Goal: Complete application form

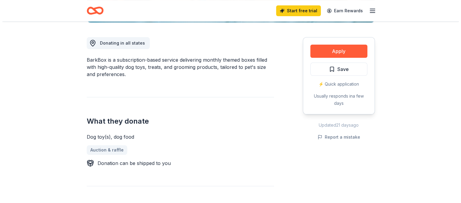
scroll to position [158, 0]
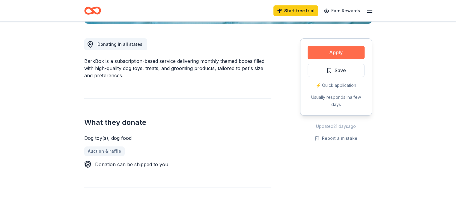
click at [329, 53] on button "Apply" at bounding box center [336, 52] width 57 height 13
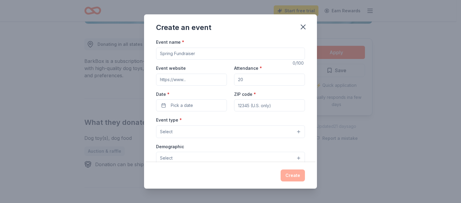
click at [276, 56] on input "Event name *" at bounding box center [230, 54] width 149 height 12
type input "Fall Fair & Silent Auction"
type input "[DOMAIN_NAME][URL]"
type input "800"
click at [211, 107] on button "Pick a date" at bounding box center [191, 106] width 71 height 12
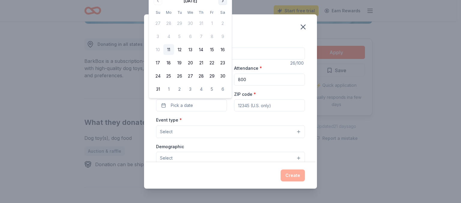
click at [223, 2] on button "Go to next month" at bounding box center [222, 1] width 8 height 8
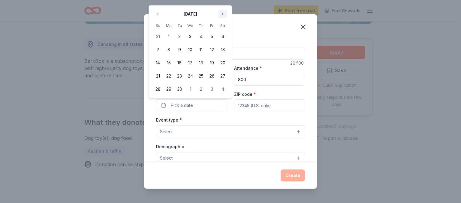
click at [223, 2] on div "Create an event Event name * Fall Fair & Silent Auction 26 /100 Event website […" at bounding box center [230, 101] width 461 height 203
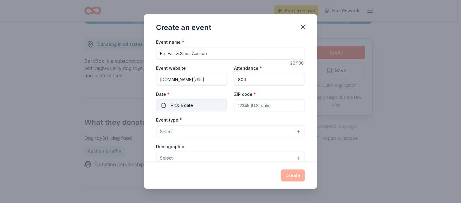
click at [203, 105] on button "Pick a date" at bounding box center [191, 106] width 71 height 12
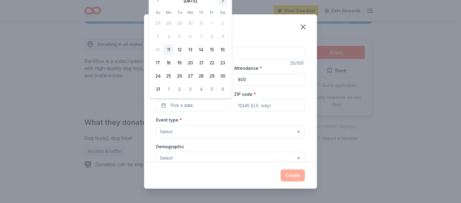
click at [224, 2] on button "Go to next month" at bounding box center [222, 1] width 8 height 8
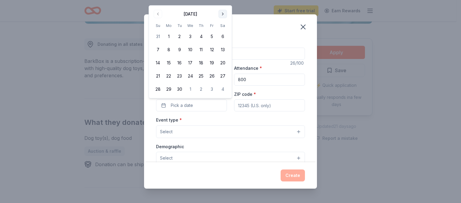
click at [220, 14] on button "Go to next month" at bounding box center [222, 14] width 8 height 8
click at [222, 62] on button "22" at bounding box center [222, 63] width 11 height 11
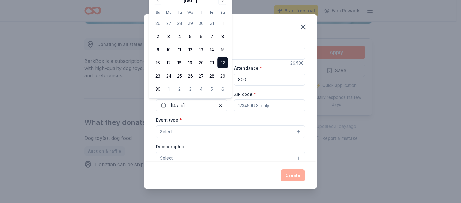
click at [242, 103] on input "ZIP code *" at bounding box center [269, 106] width 71 height 12
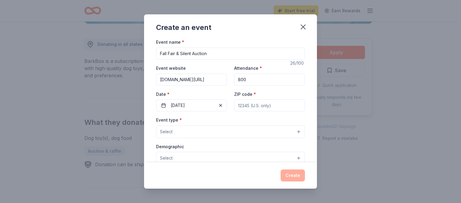
type input "01887"
click at [296, 135] on button "Select" at bounding box center [230, 132] width 149 height 13
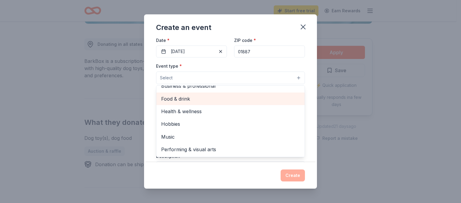
scroll to position [0, 0]
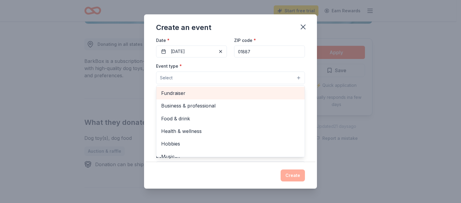
click at [190, 95] on span "Fundraiser" at bounding box center [230, 93] width 139 height 8
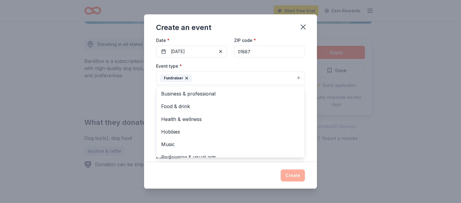
click at [310, 80] on div "Event name * Fall Fair & Silent Auction 26 /100 Event website [DOMAIN_NAME][URL…" at bounding box center [230, 100] width 173 height 124
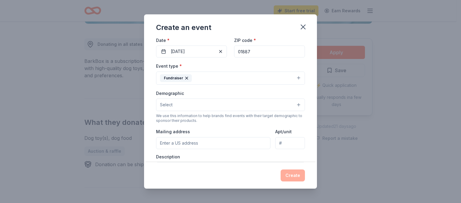
click at [293, 104] on button "Select" at bounding box center [230, 105] width 149 height 13
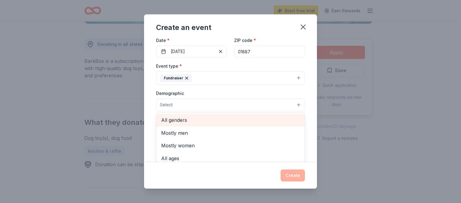
click at [222, 123] on span "All genders" at bounding box center [230, 120] width 139 height 8
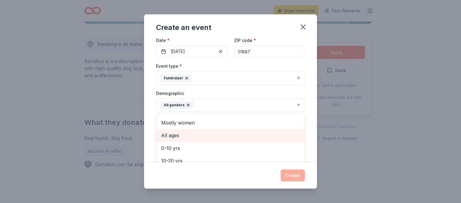
click at [254, 132] on span "All ages" at bounding box center [230, 136] width 139 height 8
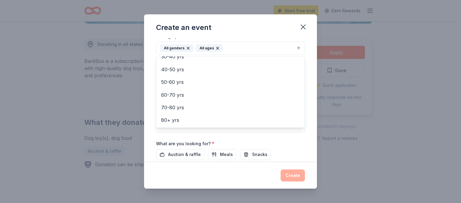
scroll to position [116, 0]
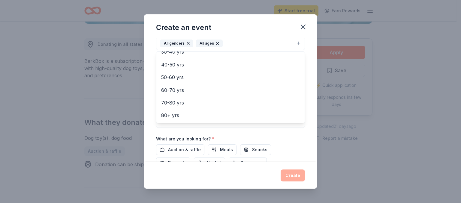
click at [302, 133] on div "Event name * Fall Fair & Silent Auction 26 /100 Event website [DOMAIN_NAME][URL…" at bounding box center [230, 100] width 173 height 124
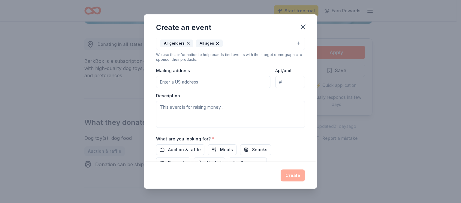
scroll to position [114, 0]
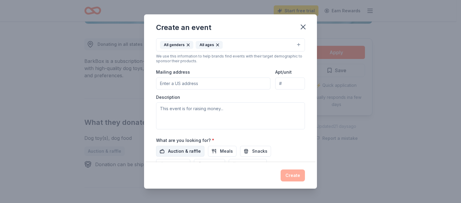
click at [196, 149] on span "Auction & raffle" at bounding box center [184, 151] width 33 height 7
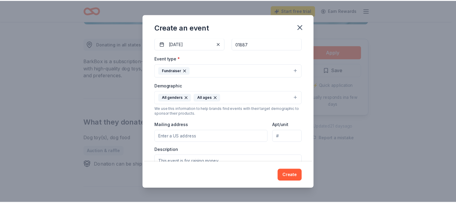
scroll to position [62, 0]
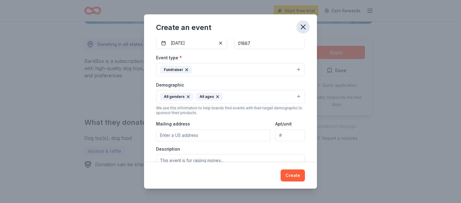
click at [305, 24] on icon "button" at bounding box center [303, 27] width 8 height 8
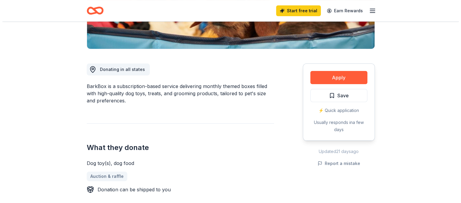
scroll to position [135, 0]
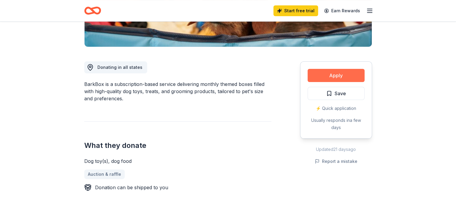
click at [340, 77] on button "Apply" at bounding box center [336, 75] width 57 height 13
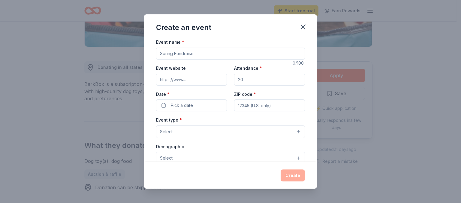
click at [222, 55] on input "Event name *" at bounding box center [230, 54] width 149 height 12
type input "Fall Fair & Silent Auction"
type input "[DOMAIN_NAME][URL]"
type input "800"
click at [205, 110] on button "Pick a date" at bounding box center [191, 106] width 71 height 12
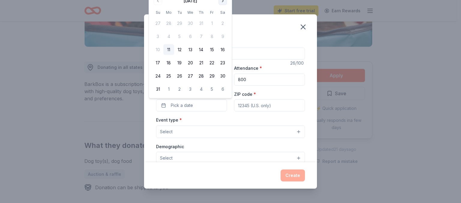
click at [221, 2] on button "Go to next month" at bounding box center [222, 1] width 8 height 8
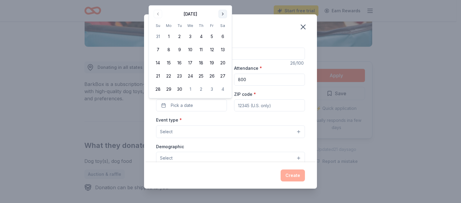
click at [221, 2] on div "Create an event Event name * Fall Fair & Silent Auction 26 /100 Event website […" at bounding box center [230, 101] width 461 height 203
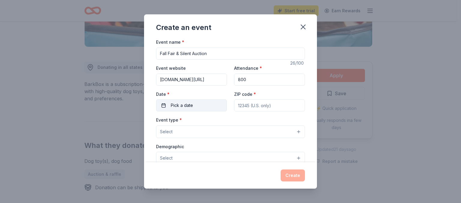
click at [209, 105] on button "Pick a date" at bounding box center [191, 106] width 71 height 12
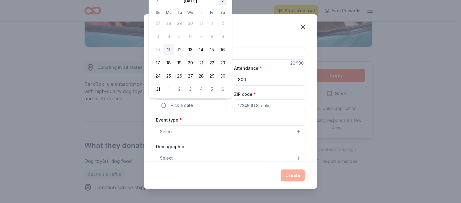
click at [223, 2] on button "Go to next month" at bounding box center [222, 1] width 8 height 8
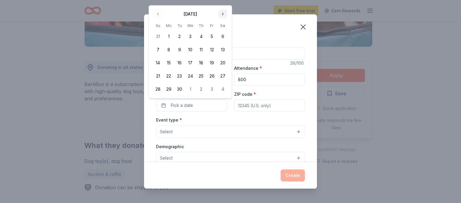
click at [223, 14] on button "Go to next month" at bounding box center [222, 14] width 8 height 8
click at [221, 65] on button "22" at bounding box center [222, 63] width 11 height 11
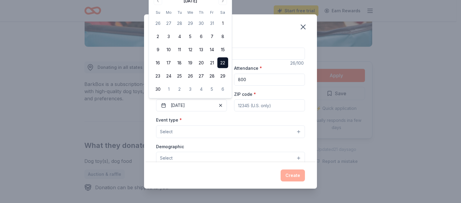
click at [243, 100] on input "ZIP code *" at bounding box center [269, 106] width 71 height 12
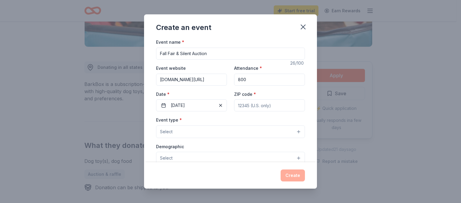
type input "01887"
click at [251, 132] on button "Select" at bounding box center [230, 132] width 149 height 13
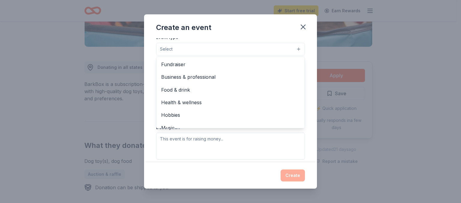
scroll to position [84, 0]
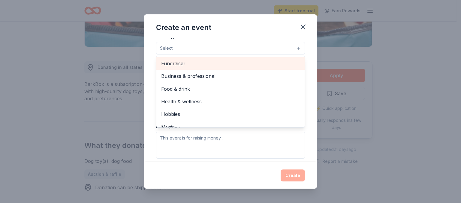
click at [201, 64] on span "Fundraiser" at bounding box center [230, 64] width 139 height 8
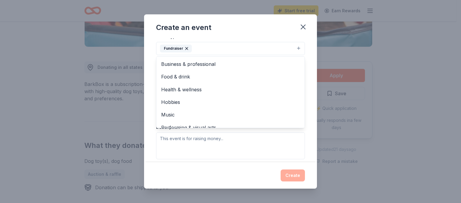
click at [208, 149] on div "Event type * Fundraiser Business & professional Food & drink Health & wellness …" at bounding box center [230, 96] width 149 height 127
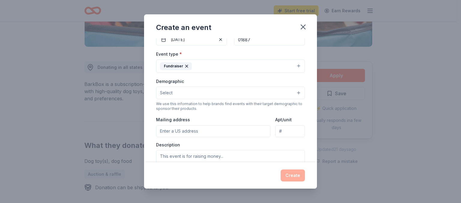
scroll to position [66, 0]
click at [294, 92] on button "Select" at bounding box center [230, 93] width 149 height 13
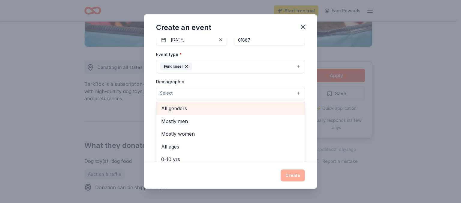
click at [163, 105] on span "All genders" at bounding box center [230, 109] width 139 height 8
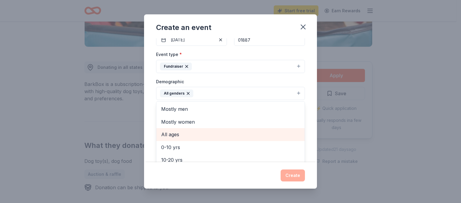
click at [164, 131] on span "All ages" at bounding box center [230, 135] width 139 height 8
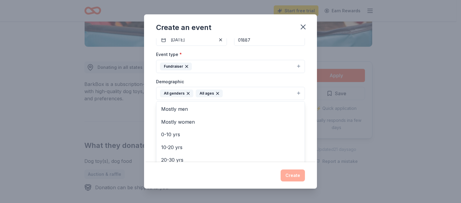
click at [307, 110] on div "Event name * Fall Fair & Silent Auction 26 /100 Event website [DOMAIN_NAME][URL…" at bounding box center [230, 100] width 173 height 124
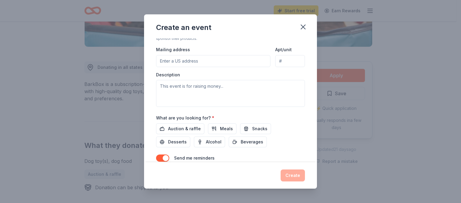
scroll to position [137, 0]
click at [241, 61] on input "Mailing address" at bounding box center [213, 61] width 114 height 12
type input "[STREET_ADDRESS]"
click at [228, 92] on textarea at bounding box center [230, 93] width 149 height 27
paste textarea "On [DATE] the [DEMOGRAPHIC_DATA] will be holding their annual Fall Fair and Sil…"
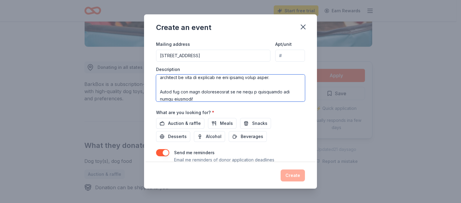
scroll to position [277, 0]
click at [190, 83] on textarea at bounding box center [230, 88] width 149 height 27
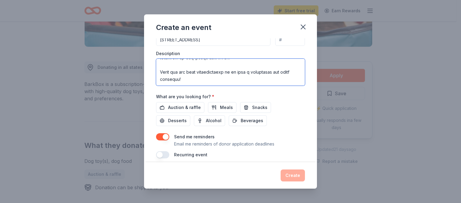
scroll to position [159, 0]
type textarea "On [DATE] the [DEMOGRAPHIC_DATA] will be holding their annual Fall Fair and Sil…"
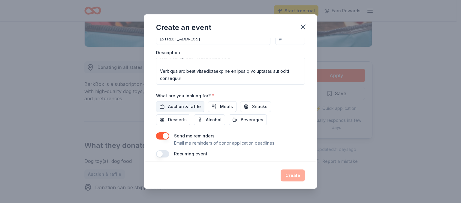
click at [188, 105] on span "Auction & raffle" at bounding box center [184, 106] width 33 height 7
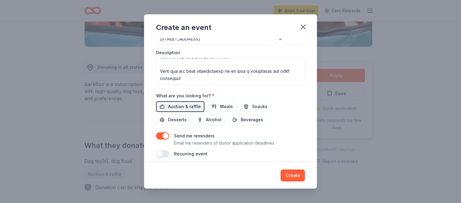
scroll to position [164, 0]
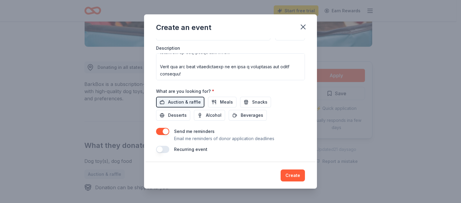
click at [164, 128] on button "button" at bounding box center [162, 131] width 13 height 7
click at [291, 177] on button "Create" at bounding box center [293, 176] width 24 height 12
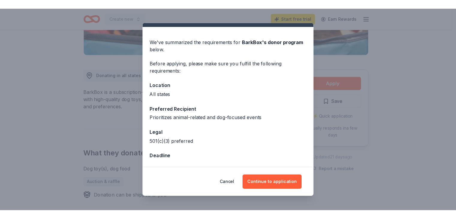
scroll to position [13, 0]
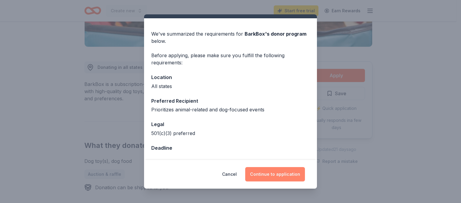
click at [264, 172] on button "Continue to application" at bounding box center [275, 174] width 60 height 14
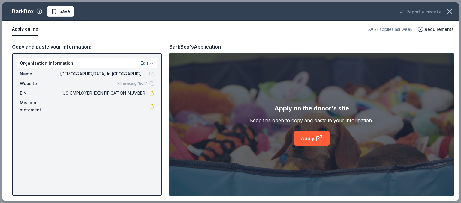
click at [142, 65] on div "BarkBox Save Report a mistake Apply online 21 applies last week Requirements Co…" at bounding box center [230, 101] width 456 height 199
click at [144, 62] on div "BarkBox Save Report a mistake Apply online 21 applies last week Requirements Co…" at bounding box center [230, 101] width 456 height 199
click at [142, 73] on div "BarkBox Save Report a mistake Apply online 21 applies last week Requirements Co…" at bounding box center [230, 101] width 456 height 199
click at [153, 83] on div "BarkBox Save Report a mistake Apply online 21 applies last week Requirements Co…" at bounding box center [230, 101] width 456 height 199
click at [152, 74] on div "BarkBox Save Report a mistake Apply online 21 applies last week Requirements Co…" at bounding box center [230, 101] width 456 height 199
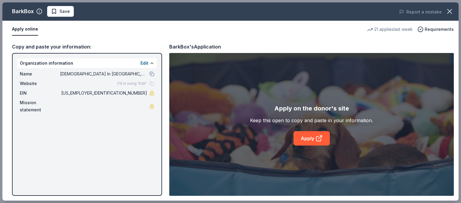
click at [139, 84] on div "BarkBox Save Report a mistake Apply online 21 applies last week Requirements Co…" at bounding box center [230, 101] width 456 height 199
click at [150, 104] on div "BarkBox Save Report a mistake Apply online 21 applies last week Requirements Co…" at bounding box center [230, 101] width 456 height 199
click at [153, 92] on div "BarkBox Save Report a mistake Apply online 21 applies last week Requirements Co…" at bounding box center [230, 101] width 456 height 199
click at [143, 64] on div "BarkBox Save Report a mistake Apply online 21 applies last week Requirements Co…" at bounding box center [230, 101] width 456 height 199
click at [149, 63] on div "BarkBox Save Report a mistake Apply online 21 applies last week Requirements Co…" at bounding box center [230, 101] width 456 height 199
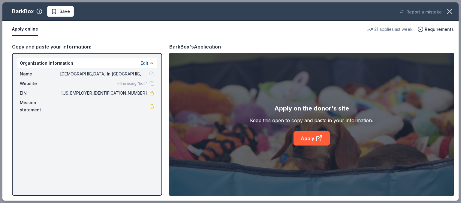
click at [145, 62] on div "BarkBox Save Report a mistake Apply online 21 applies last week Requirements Co…" at bounding box center [230, 101] width 456 height 199
click at [152, 63] on div "BarkBox Save Report a mistake Apply online 21 applies last week Requirements Co…" at bounding box center [230, 101] width 456 height 199
click at [149, 62] on div "BarkBox Save Report a mistake Apply online 21 applies last week Requirements Co…" at bounding box center [230, 101] width 456 height 199
click at [141, 62] on div "BarkBox Save Report a mistake Apply online 21 applies last week Requirements Co…" at bounding box center [230, 101] width 456 height 199
click at [143, 63] on div "BarkBox Save Report a mistake Apply online 21 applies last week Requirements Co…" at bounding box center [230, 101] width 456 height 199
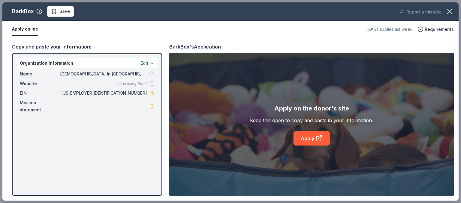
click at [154, 64] on div "BarkBox Save Report a mistake Apply online 21 applies last week Requirements Co…" at bounding box center [230, 101] width 456 height 199
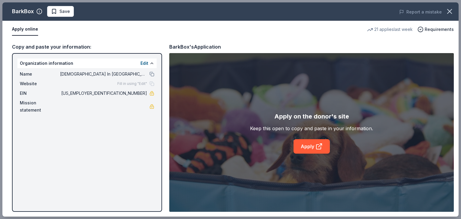
click at [144, 63] on div "BarkBox Save Report a mistake Apply online 21 applies last week Requirements Co…" at bounding box center [230, 109] width 456 height 214
click at [38, 12] on div "BarkBox Save Report a mistake Apply online 21 applies last week Requirements Co…" at bounding box center [230, 109] width 456 height 214
click at [151, 65] on div "BarkBox Save Report a mistake Apply online 21 applies last week Requirements Co…" at bounding box center [230, 109] width 456 height 214
click at [36, 12] on div "BarkBox Save Report a mistake Apply online 21 applies last week Requirements Co…" at bounding box center [230, 109] width 456 height 214
click at [448, 13] on icon "button" at bounding box center [449, 11] width 4 height 4
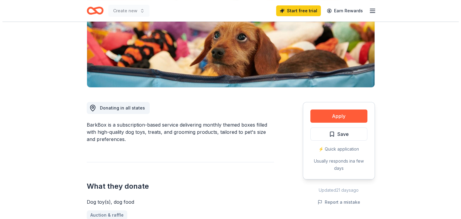
scroll to position [95, 0]
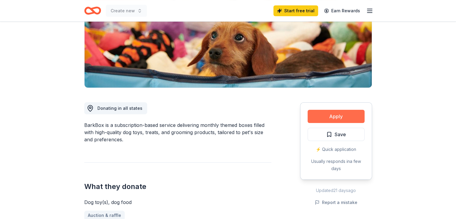
click at [323, 116] on button "Apply" at bounding box center [336, 116] width 57 height 13
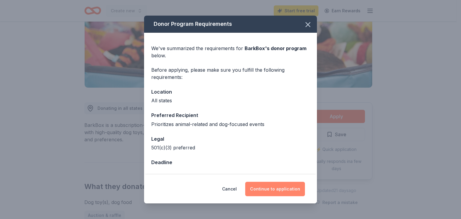
click at [266, 185] on button "Continue to application" at bounding box center [275, 189] width 60 height 14
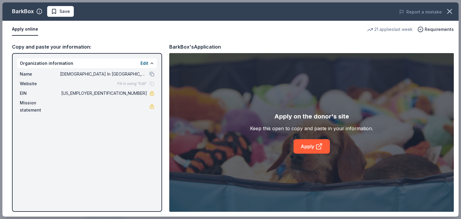
click at [142, 63] on div "BarkBox Save Report a mistake Apply online 21 applies last week Requirements Co…" at bounding box center [230, 109] width 456 height 214
click at [151, 95] on div "BarkBox Save Report a mistake Apply online 21 applies last week Requirements Co…" at bounding box center [230, 109] width 456 height 214
click at [151, 102] on div "BarkBox Save Report a mistake Apply online 21 applies last week Requirements Co…" at bounding box center [230, 109] width 456 height 214
click at [309, 145] on div "BarkBox Save Report a mistake Apply online 21 applies last week Requirements Co…" at bounding box center [230, 109] width 456 height 214
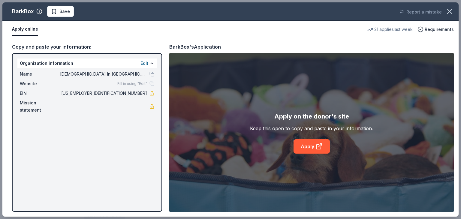
click at [309, 145] on div "BarkBox Save Report a mistake Apply online 21 applies last week Requirements Co…" at bounding box center [230, 109] width 456 height 214
click at [317, 146] on div "BarkBox Save Report a mistake Apply online 21 applies last week Requirements Co…" at bounding box center [230, 109] width 456 height 214
click at [310, 149] on div "BarkBox Save Report a mistake Apply online 21 applies last week Requirements Co…" at bounding box center [230, 109] width 456 height 214
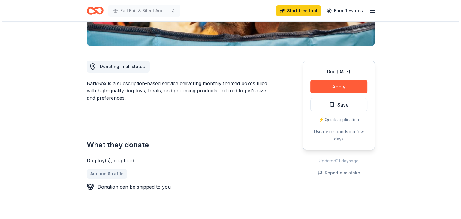
scroll to position [99, 0]
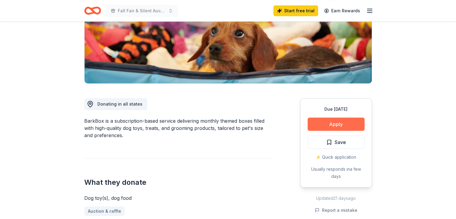
click at [332, 121] on button "Apply" at bounding box center [336, 124] width 57 height 13
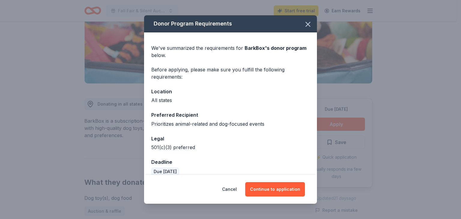
scroll to position [8, 0]
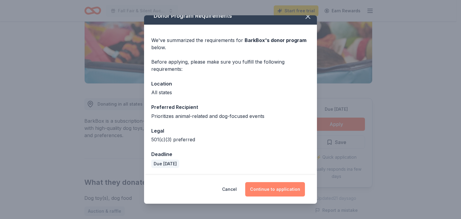
click at [259, 185] on button "Continue to application" at bounding box center [275, 189] width 60 height 14
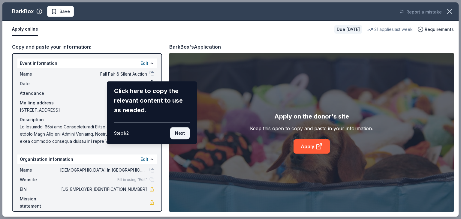
click at [180, 132] on button "Next" at bounding box center [180, 133] width 20 height 12
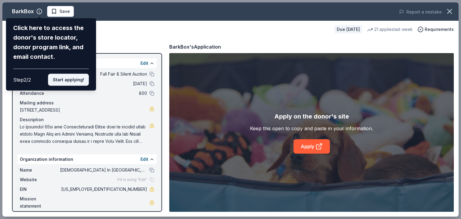
click at [65, 78] on button "Start applying!" at bounding box center [68, 80] width 41 height 12
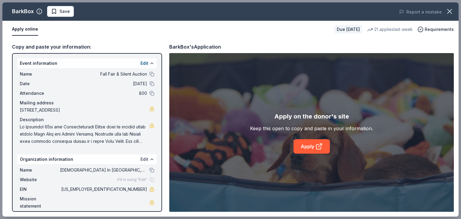
click at [143, 159] on button "Edit" at bounding box center [144, 159] width 8 height 7
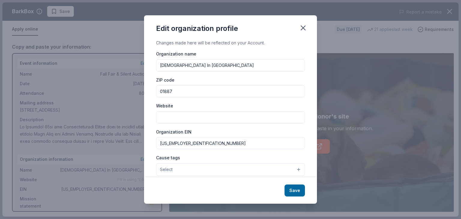
click at [193, 118] on input "Website" at bounding box center [230, 117] width 149 height 12
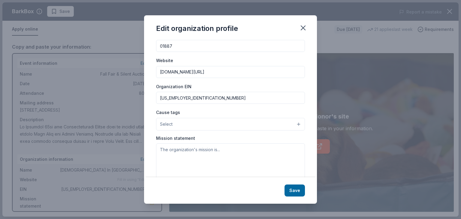
scroll to position [46, 0]
type input "[DOMAIN_NAME][URL]"
click at [292, 123] on button "Select" at bounding box center [230, 123] width 149 height 13
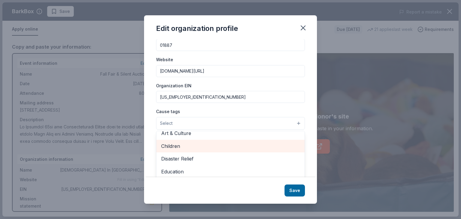
click at [218, 146] on span "Children" at bounding box center [230, 146] width 139 height 8
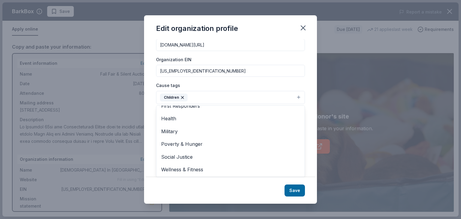
click at [307, 86] on div "Changes made here will be reflected on your Account. Organization name Congrega…" at bounding box center [230, 108] width 173 height 138
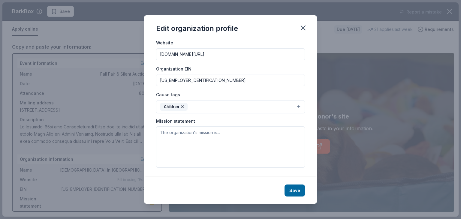
click at [293, 107] on button "Children" at bounding box center [230, 106] width 149 height 13
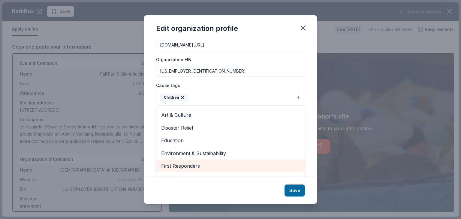
scroll to position [0, 0]
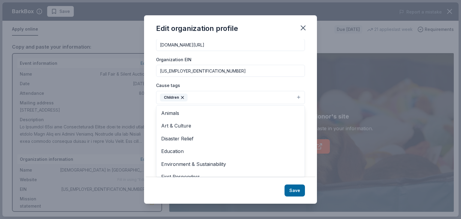
click at [267, 80] on div "Organization name Congregational Church In Wilmington ZIP code 01887 Website ww…" at bounding box center [230, 68] width 149 height 181
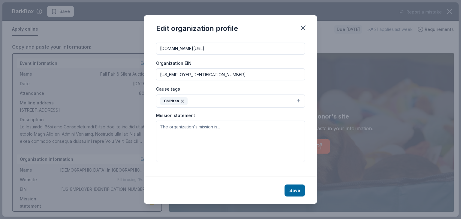
scroll to position [63, 0]
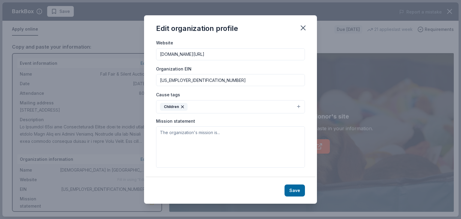
click at [294, 108] on div "Organization name Congregational Church In Wilmington ZIP code 01887 Website ww…" at bounding box center [230, 77] width 149 height 181
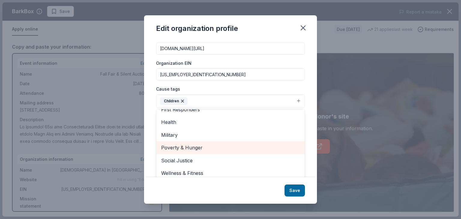
scroll to position [0, 0]
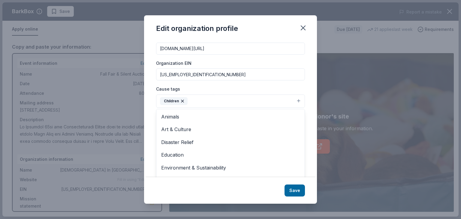
click at [296, 89] on div "Cause tags Children Animals Art & Culture Disaster Relief Education Environment…" at bounding box center [230, 96] width 149 height 23
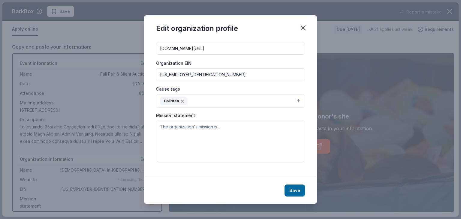
scroll to position [63, 0]
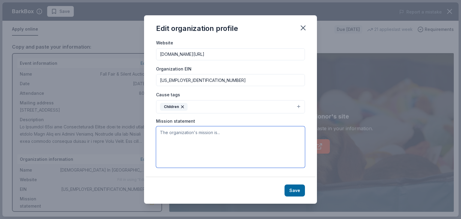
click at [237, 132] on textarea at bounding box center [230, 146] width 149 height 41
paste textarea "On [DATE] the [DEMOGRAPHIC_DATA] will be holding their annual Fall Fair and Sil…"
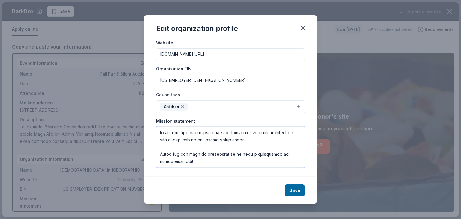
scroll to position [271, 0]
click at [188, 142] on textarea at bounding box center [230, 146] width 149 height 41
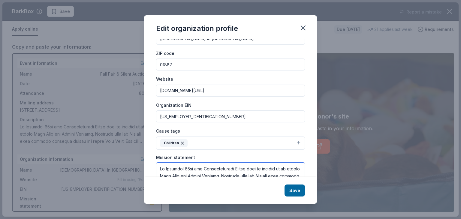
scroll to position [26, 0]
type textarea "On [DATE] the [DEMOGRAPHIC_DATA] will be holding their annual Fall Fair and Sil…"
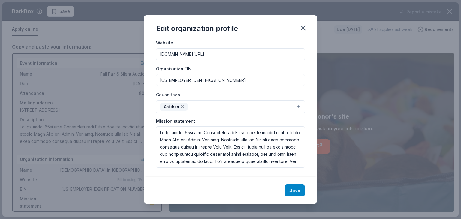
click at [292, 191] on button "Save" at bounding box center [294, 191] width 20 height 12
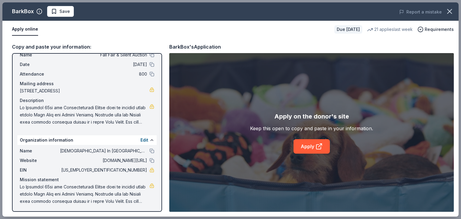
scroll to position [20, 0]
click at [311, 148] on link "Apply" at bounding box center [311, 146] width 36 height 14
click at [135, 186] on span at bounding box center [85, 194] width 130 height 22
click at [140, 139] on button "Edit" at bounding box center [144, 139] width 8 height 7
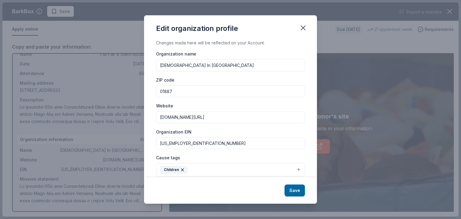
scroll to position [63, 0]
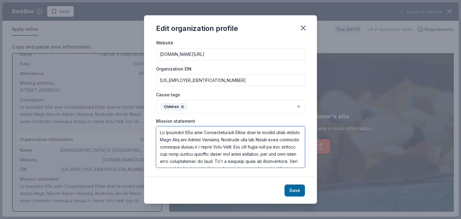
click at [239, 156] on textarea at bounding box center [230, 146] width 149 height 41
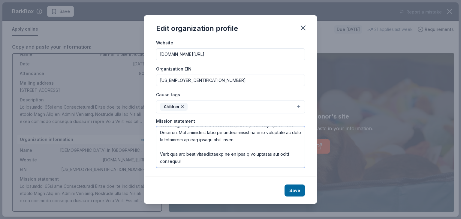
scroll to position [288, 0]
click at [304, 26] on icon "button" at bounding box center [303, 28] width 8 height 8
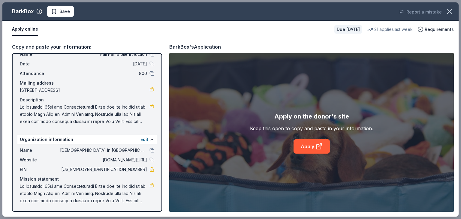
click at [119, 114] on span at bounding box center [85, 115] width 130 height 22
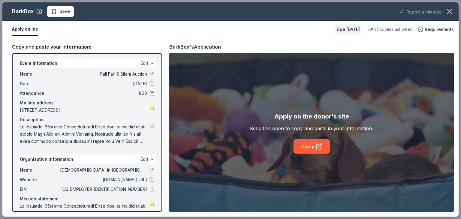
click at [140, 63] on button "Edit" at bounding box center [144, 63] width 8 height 7
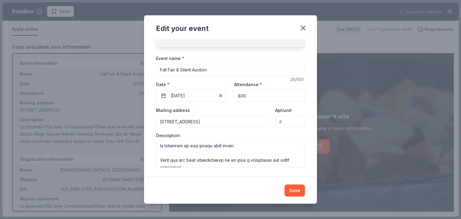
scroll to position [302, 0]
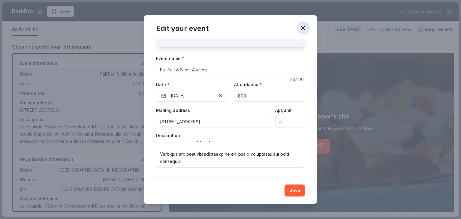
click at [302, 29] on icon "button" at bounding box center [303, 28] width 4 height 4
